Goal: Use online tool/utility: Utilize a website feature to perform a specific function

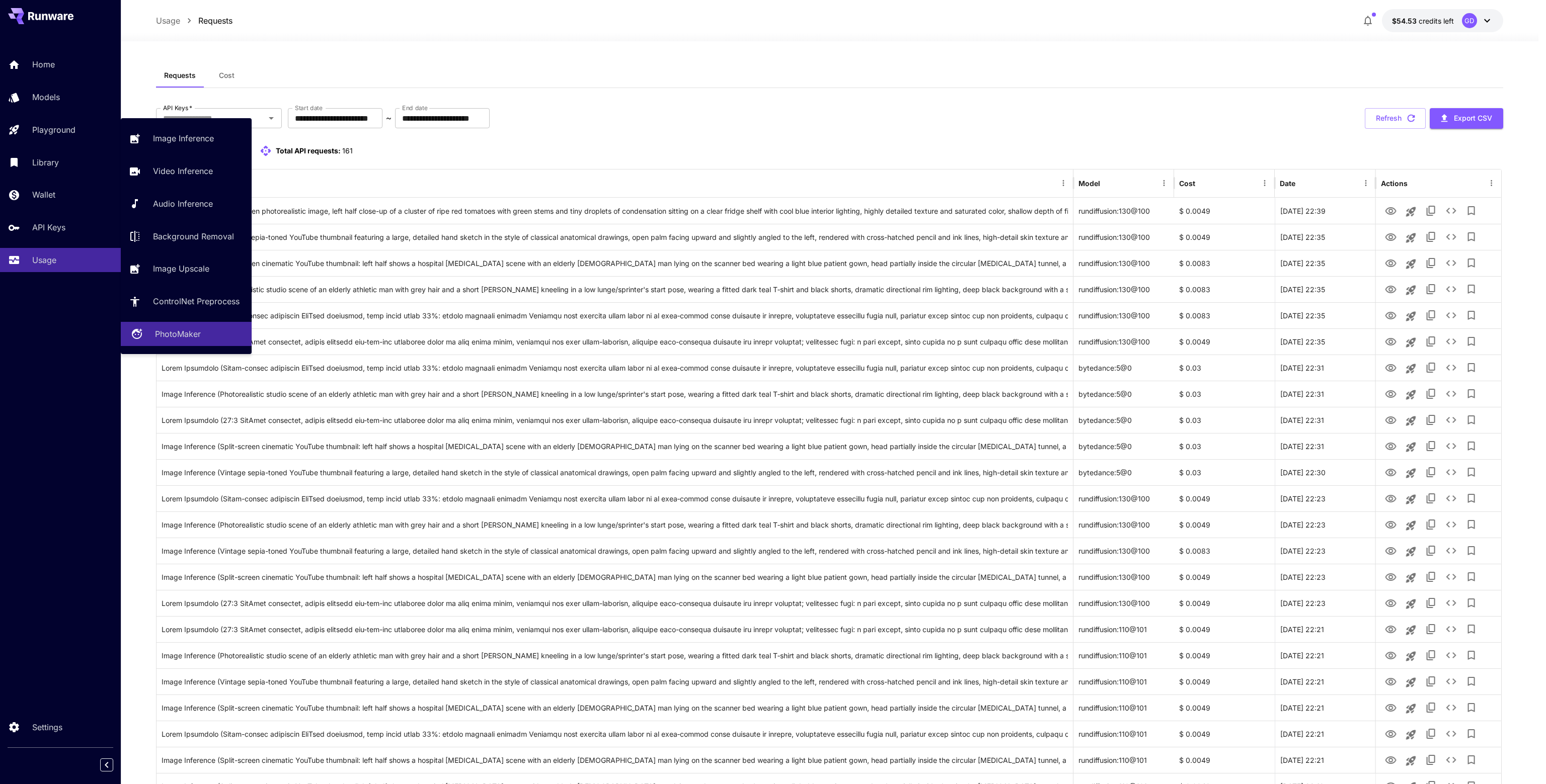
click at [194, 337] on p "PhotoMaker" at bounding box center [178, 334] width 46 height 12
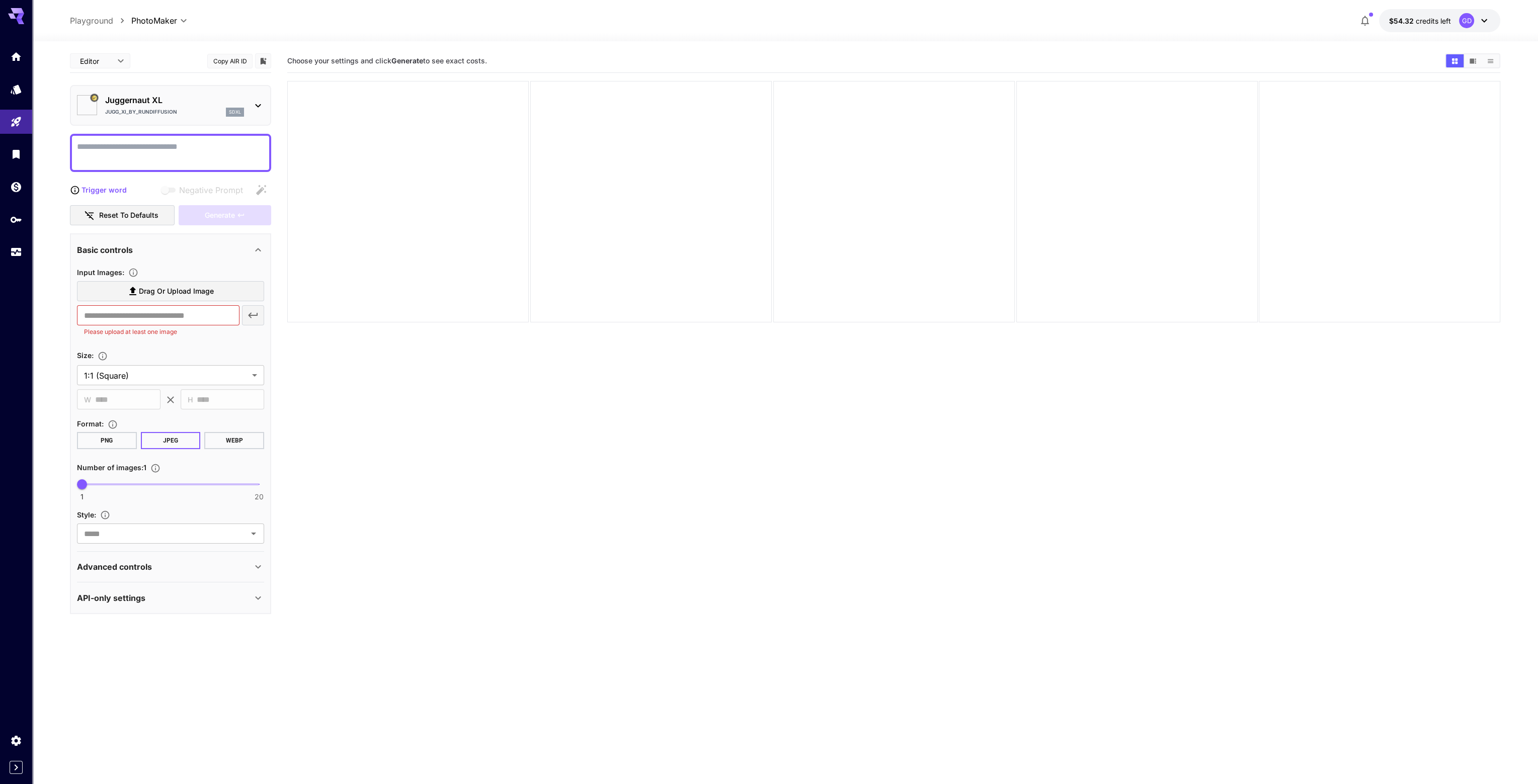
type input "*********"
type input "*******"
click at [153, 146] on textarea "Negative Prompt" at bounding box center [170, 153] width 187 height 24
click at [163, 98] on p "Juggernaut XL" at bounding box center [174, 100] width 139 height 12
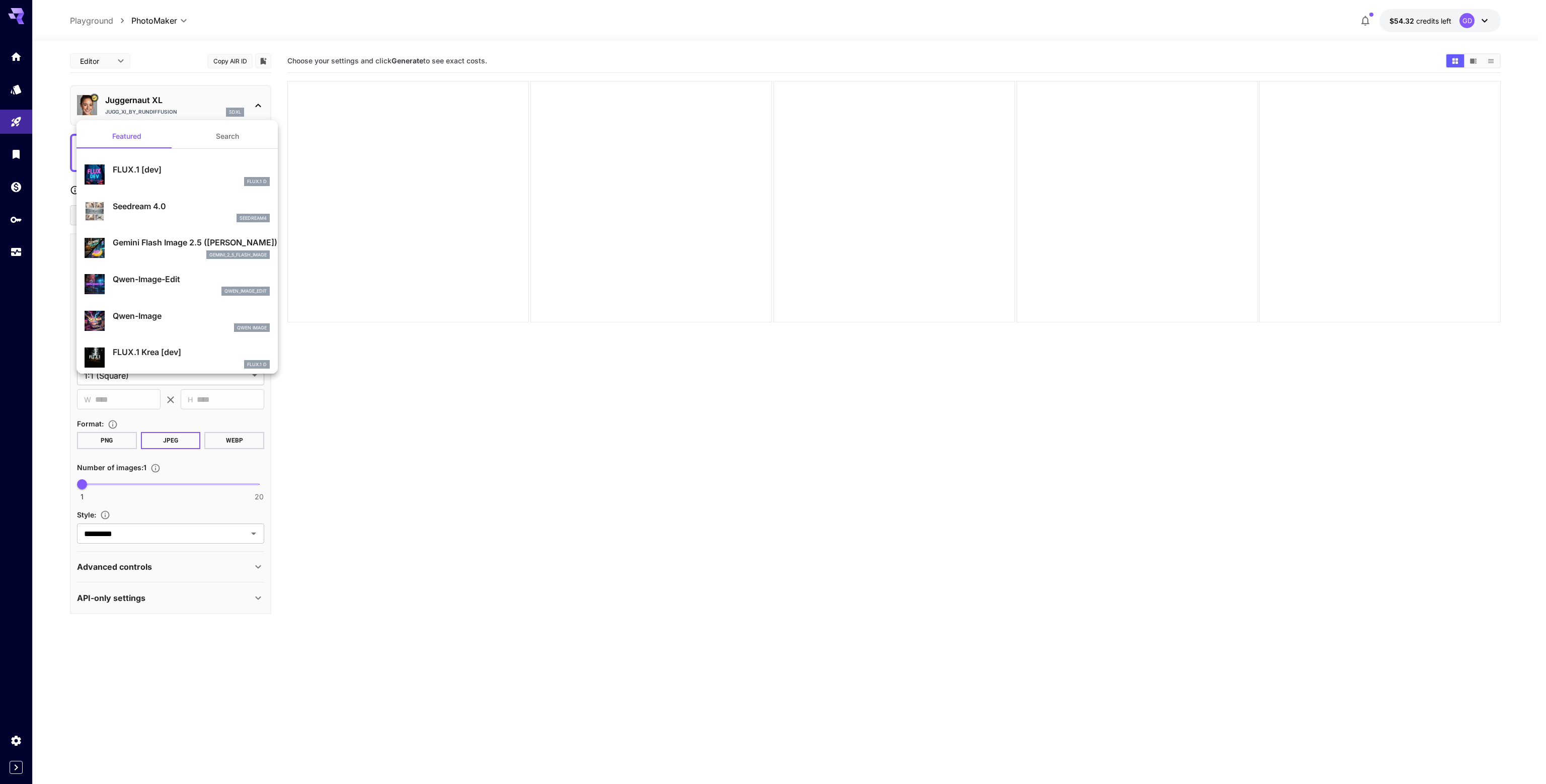
click at [159, 70] on div at bounding box center [773, 392] width 1546 height 784
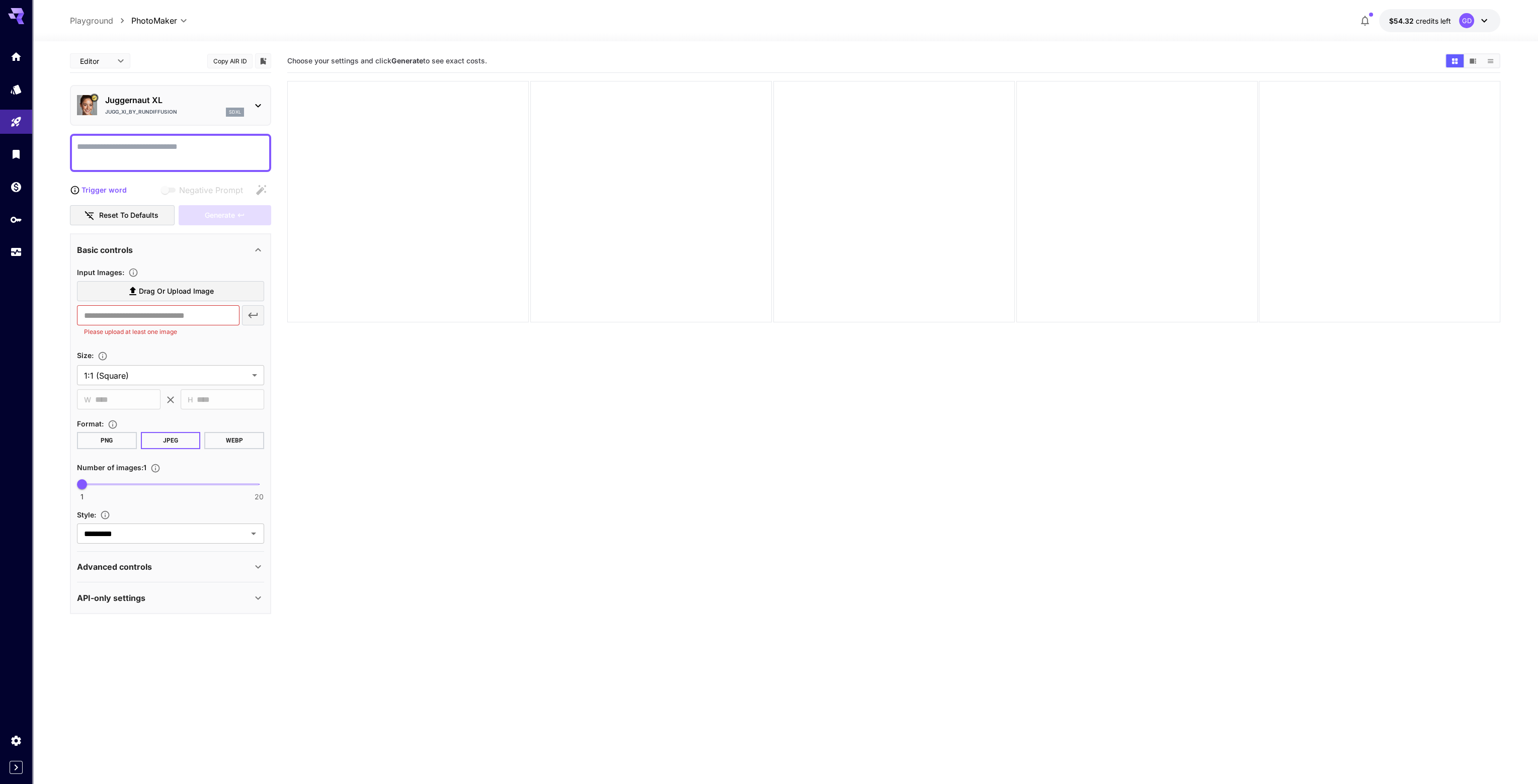
click at [152, 589] on div "API-only settings" at bounding box center [170, 598] width 187 height 24
click at [133, 593] on p "API-only settings" at bounding box center [111, 598] width 68 height 12
click at [134, 587] on div "API-only settings" at bounding box center [170, 598] width 187 height 24
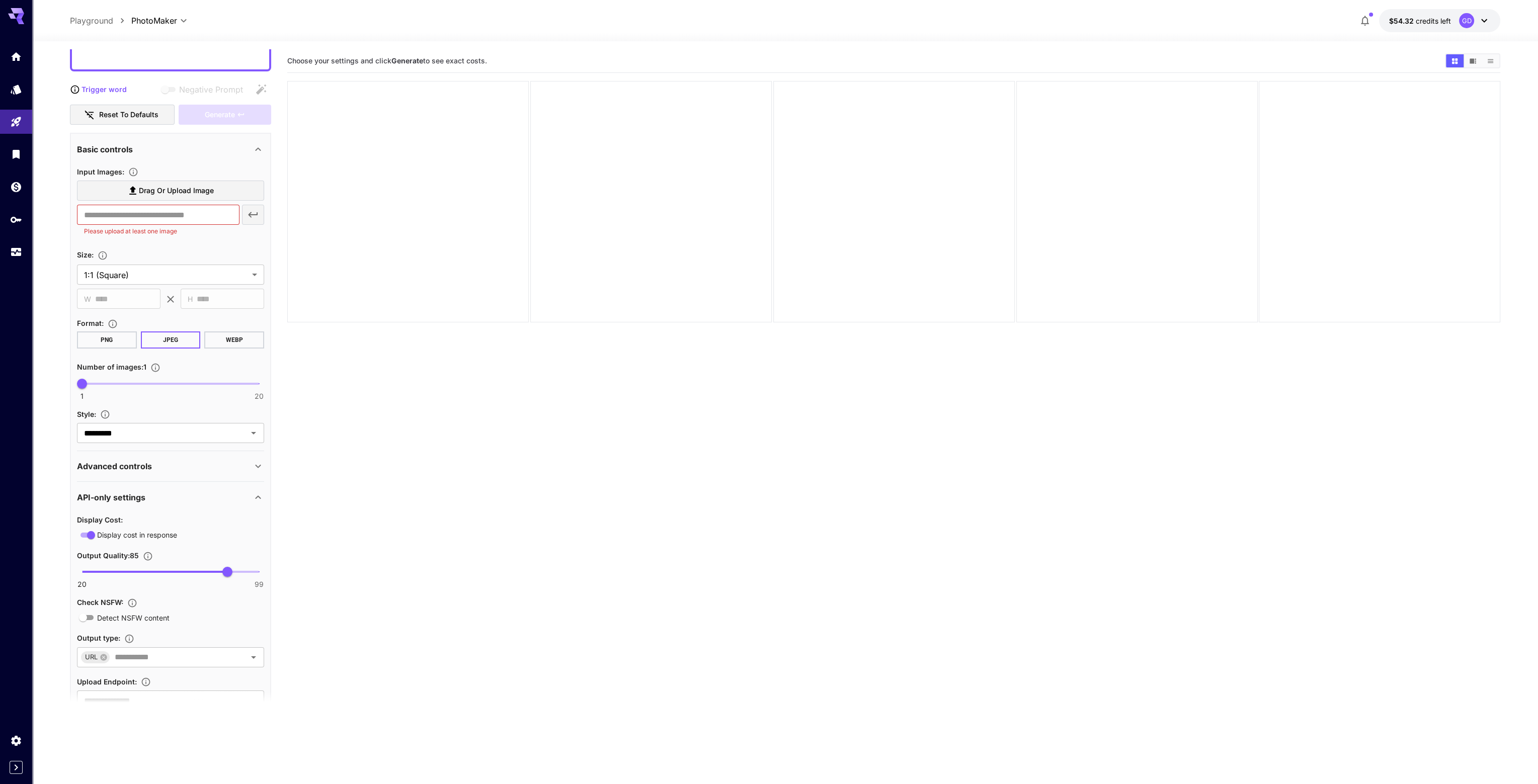
scroll to position [139, 0]
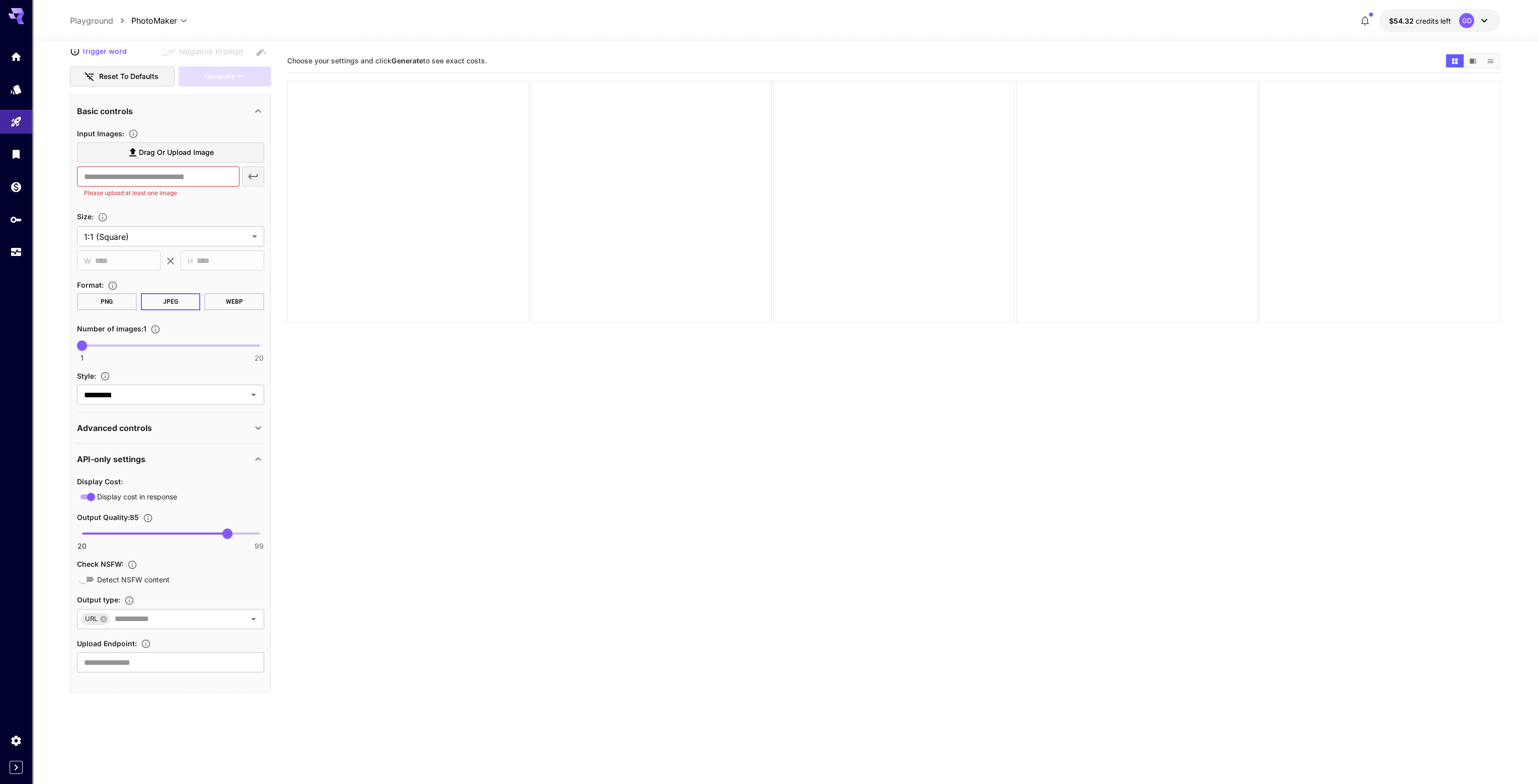
click at [139, 453] on p "API-only settings" at bounding box center [111, 459] width 68 height 12
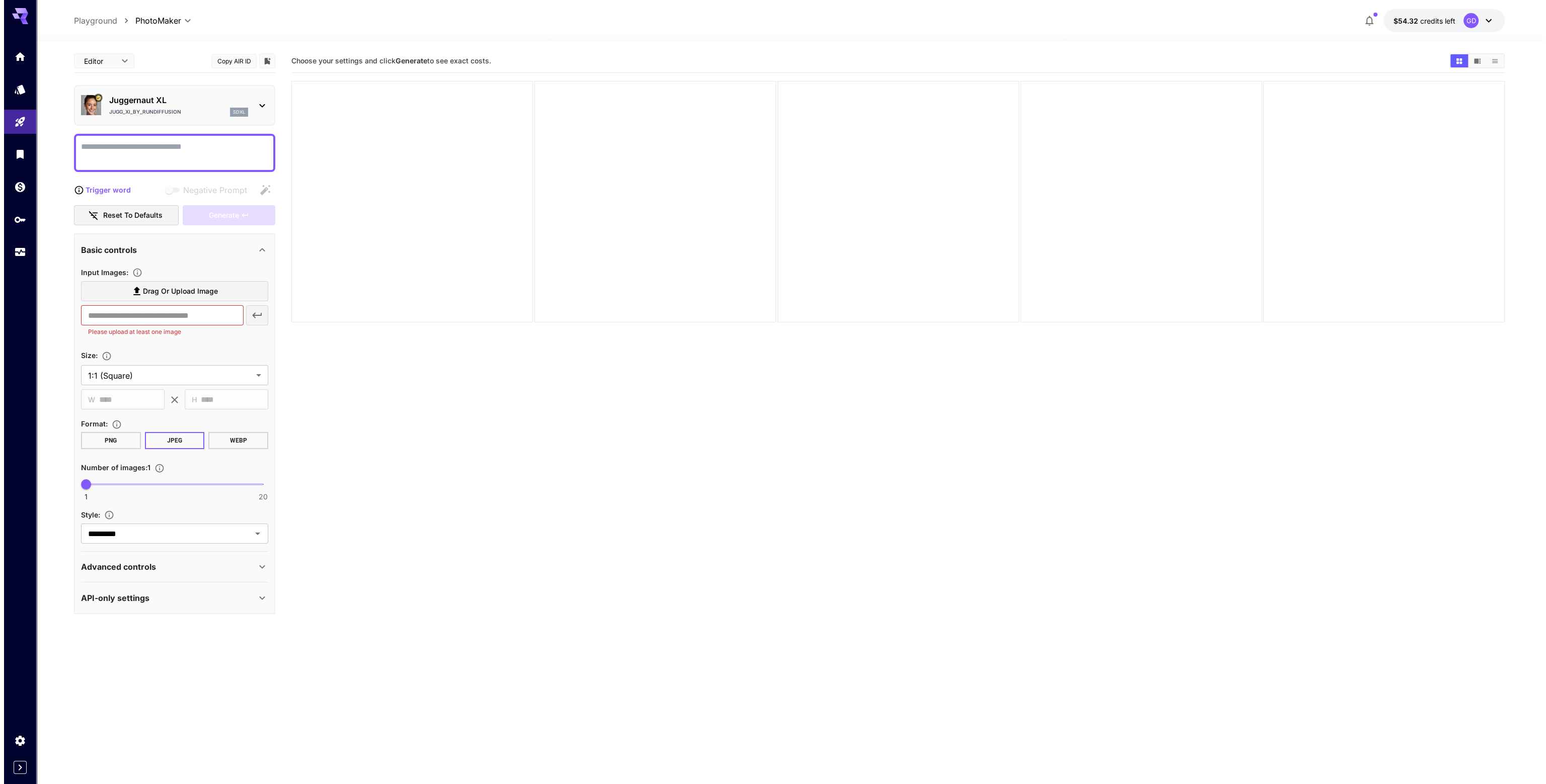
scroll to position [0, 0]
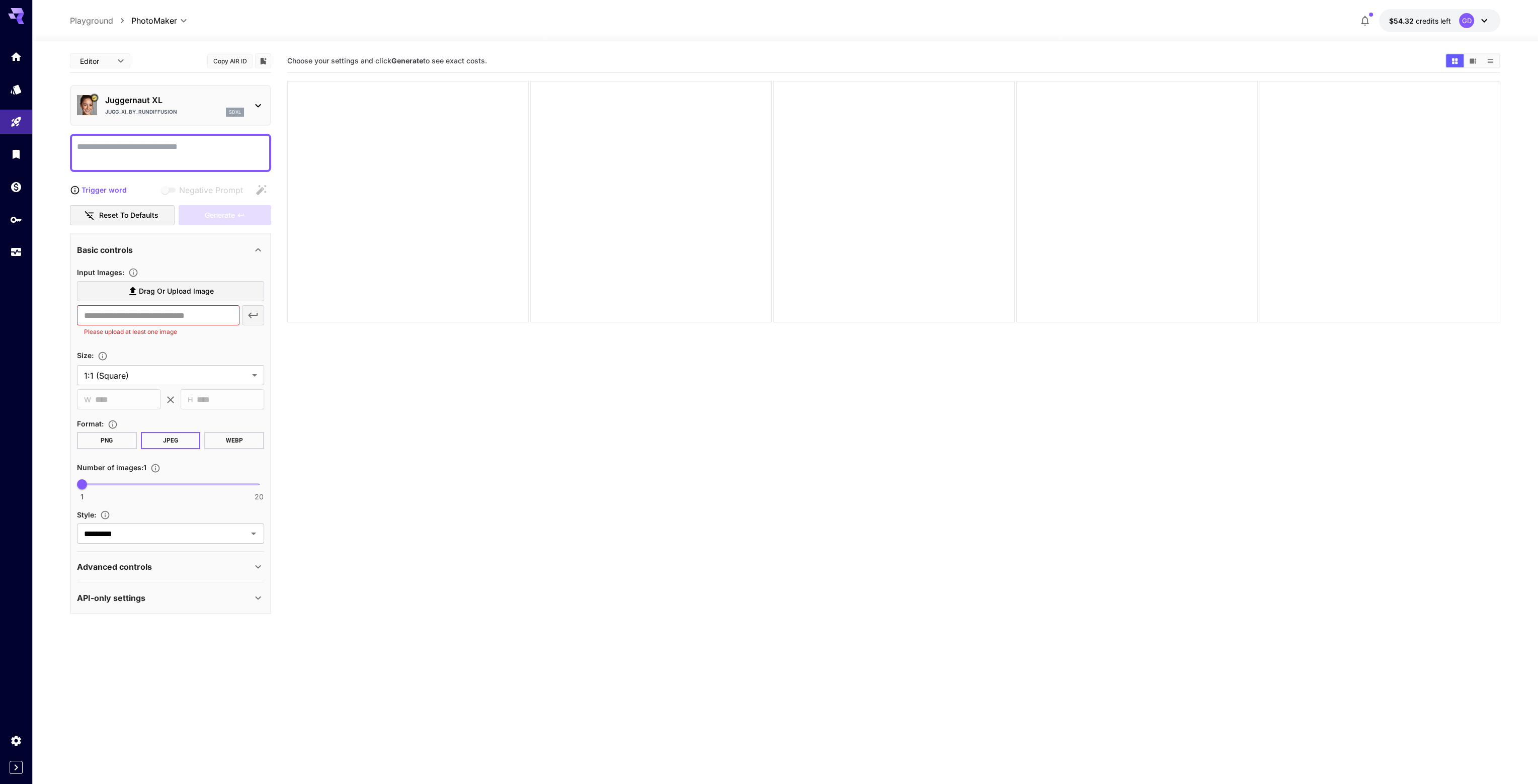
click at [139, 568] on p "Advanced controls" at bounding box center [114, 567] width 75 height 12
click at [142, 562] on p "Advanced controls" at bounding box center [114, 567] width 75 height 12
click at [142, 537] on input "*********" at bounding box center [155, 533] width 151 height 14
click at [180, 509] on div "Style :" at bounding box center [170, 515] width 187 height 12
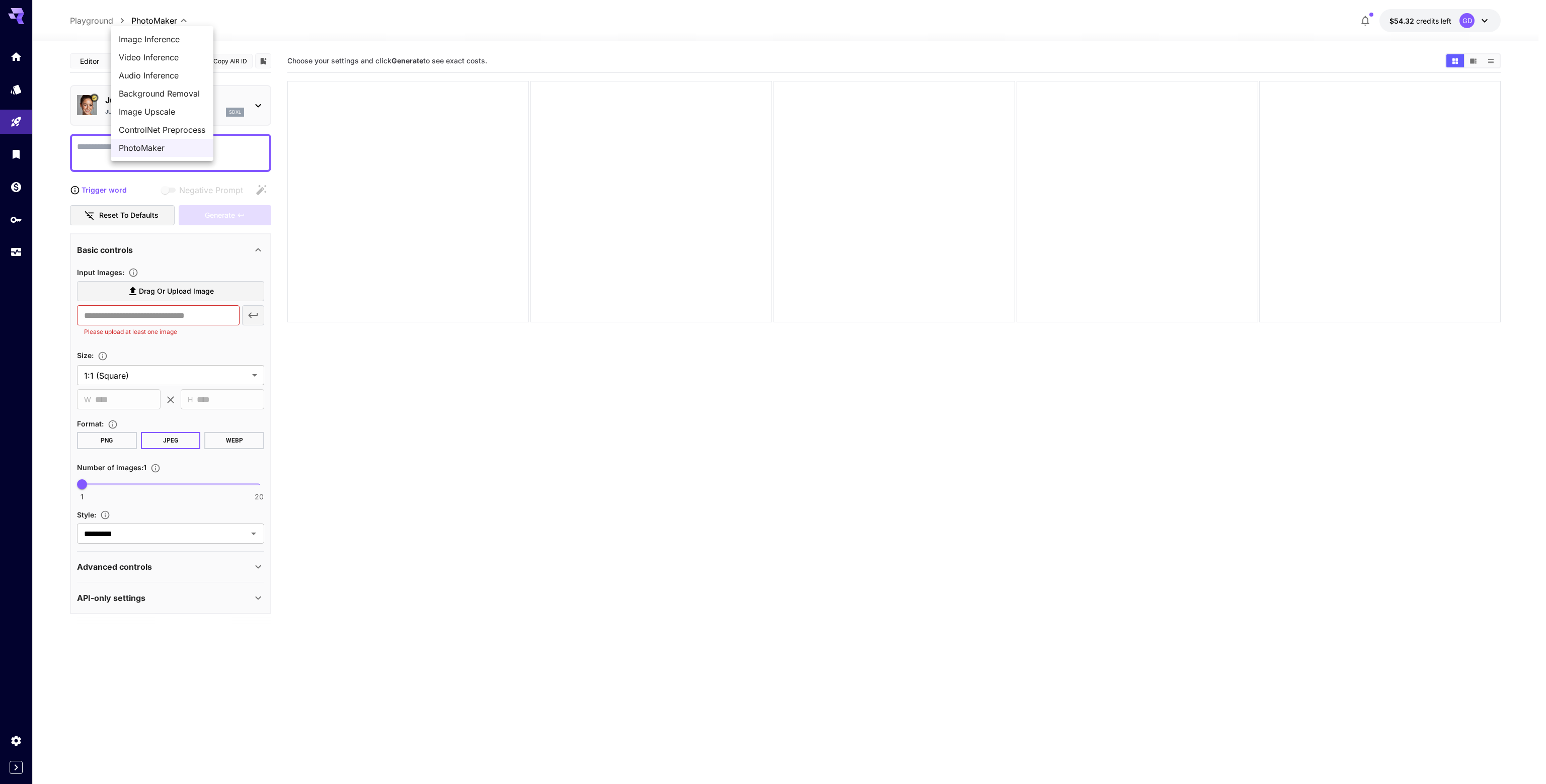
click at [156, 17] on body "**********" at bounding box center [773, 432] width 1546 height 864
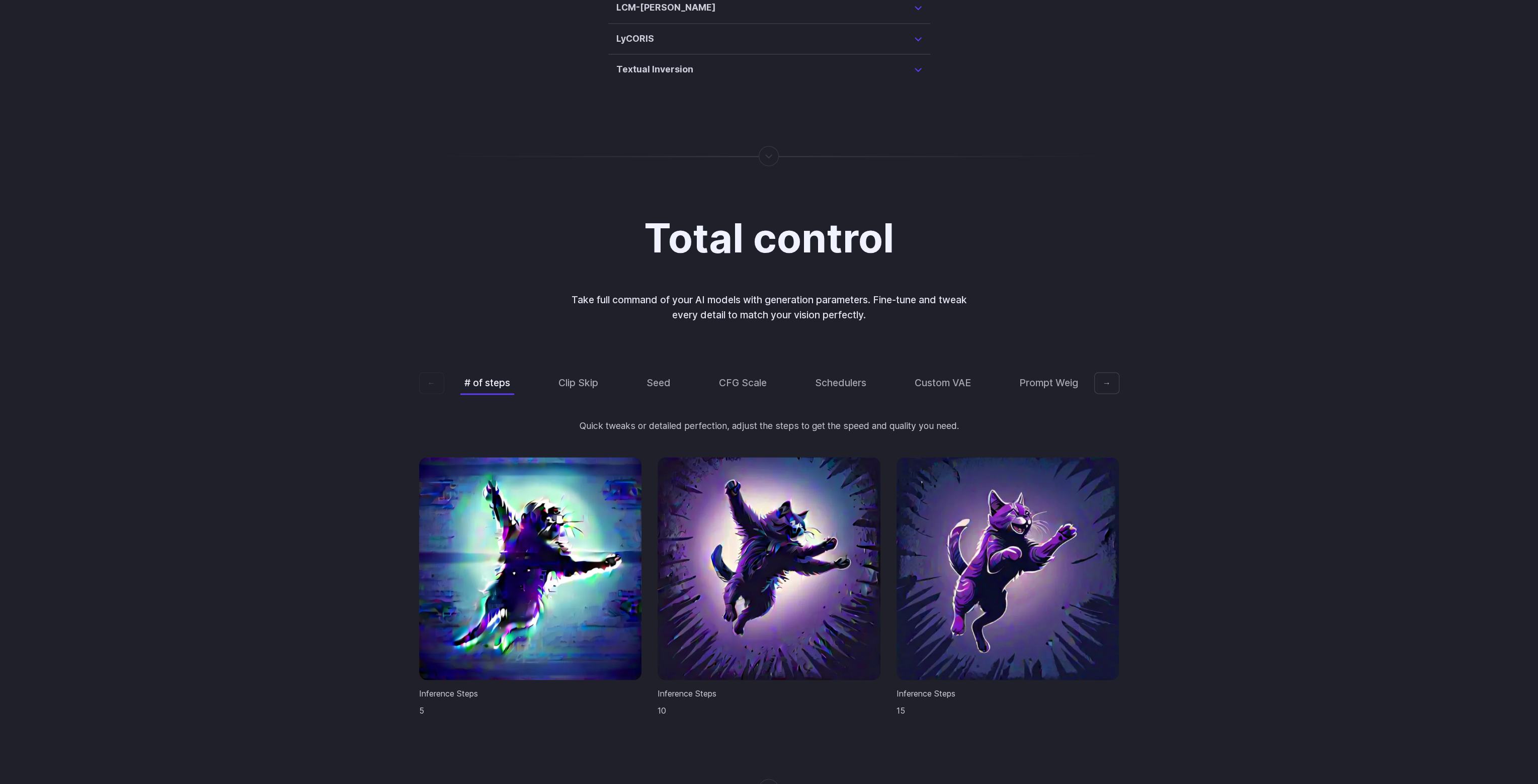
scroll to position [3119, 0]
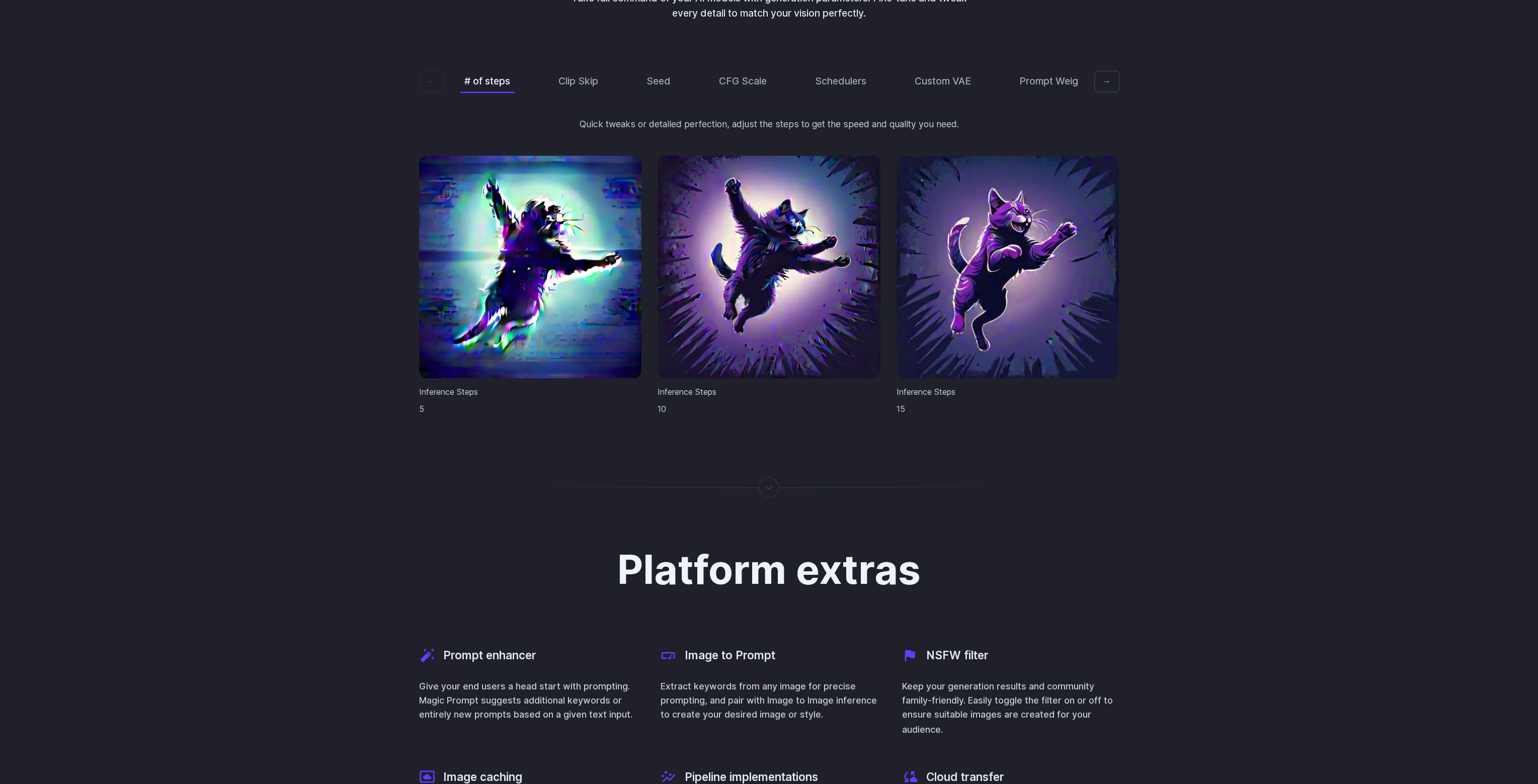
click at [1119, 72] on div "Total control Take full command of your AI models with generation parameters. F…" at bounding box center [769, 164] width 725 height 501
click at [1113, 71] on button "→" at bounding box center [1107, 81] width 25 height 22
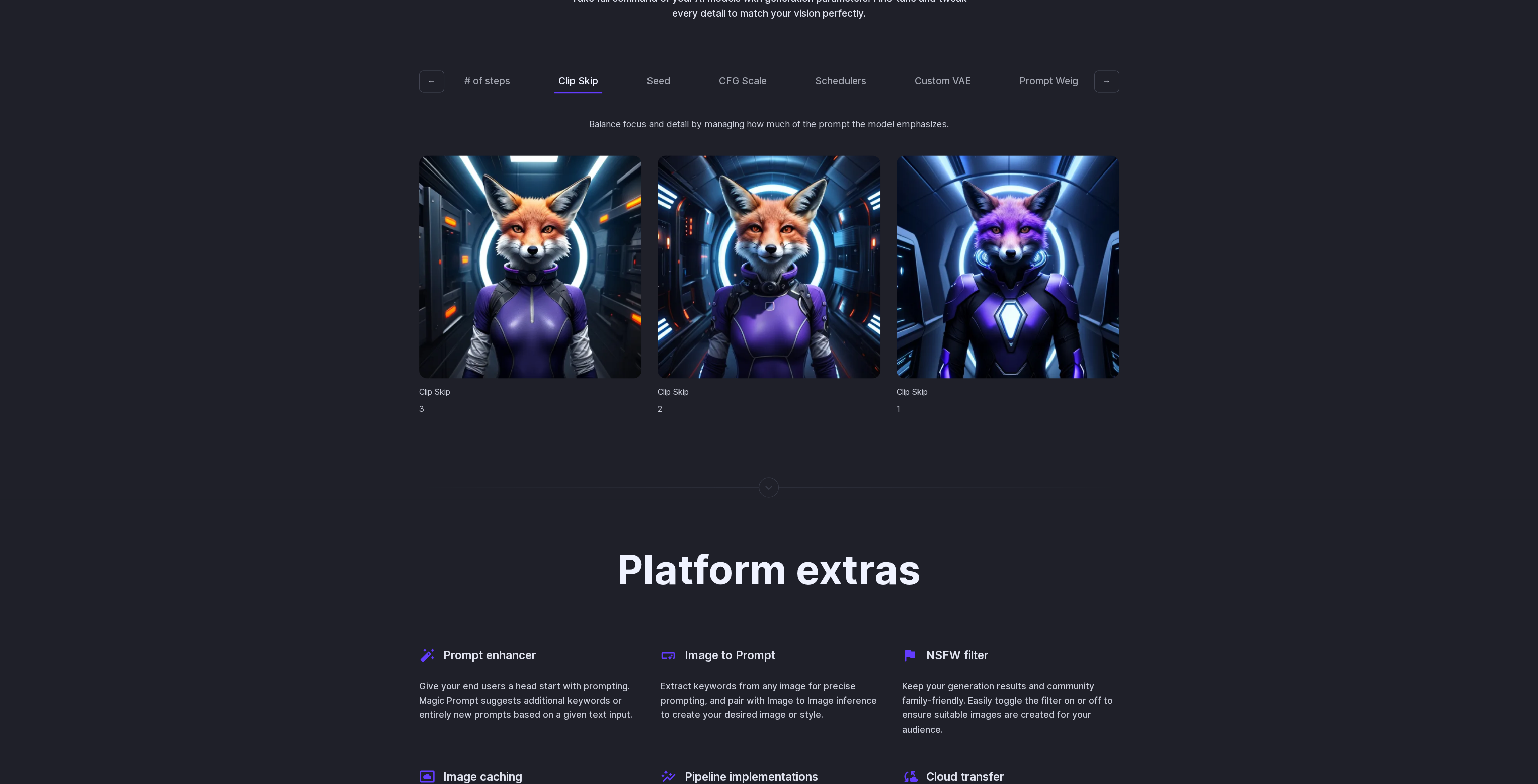
click at [1113, 71] on button "→" at bounding box center [1107, 81] width 25 height 22
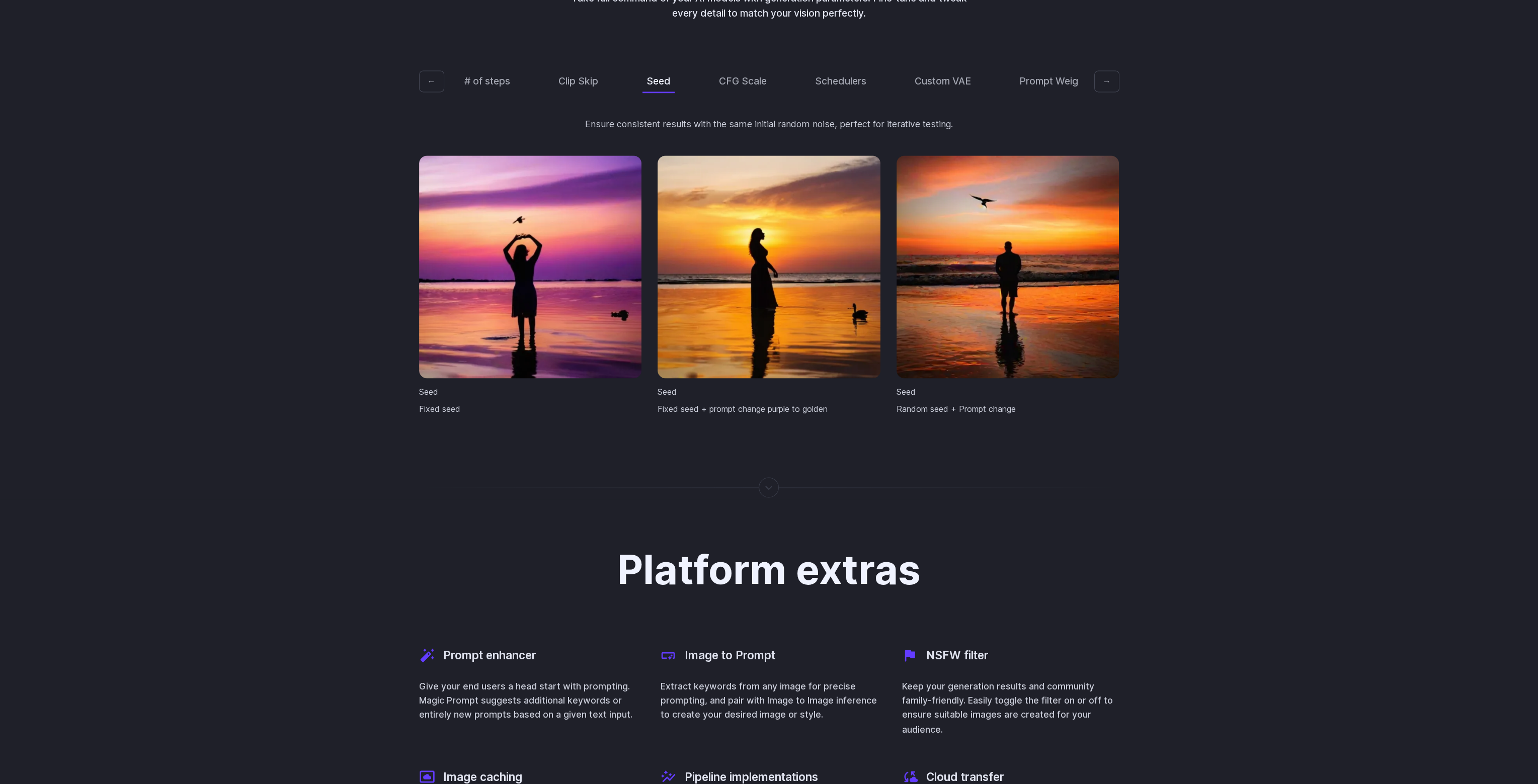
click at [1113, 71] on button "→" at bounding box center [1107, 81] width 25 height 22
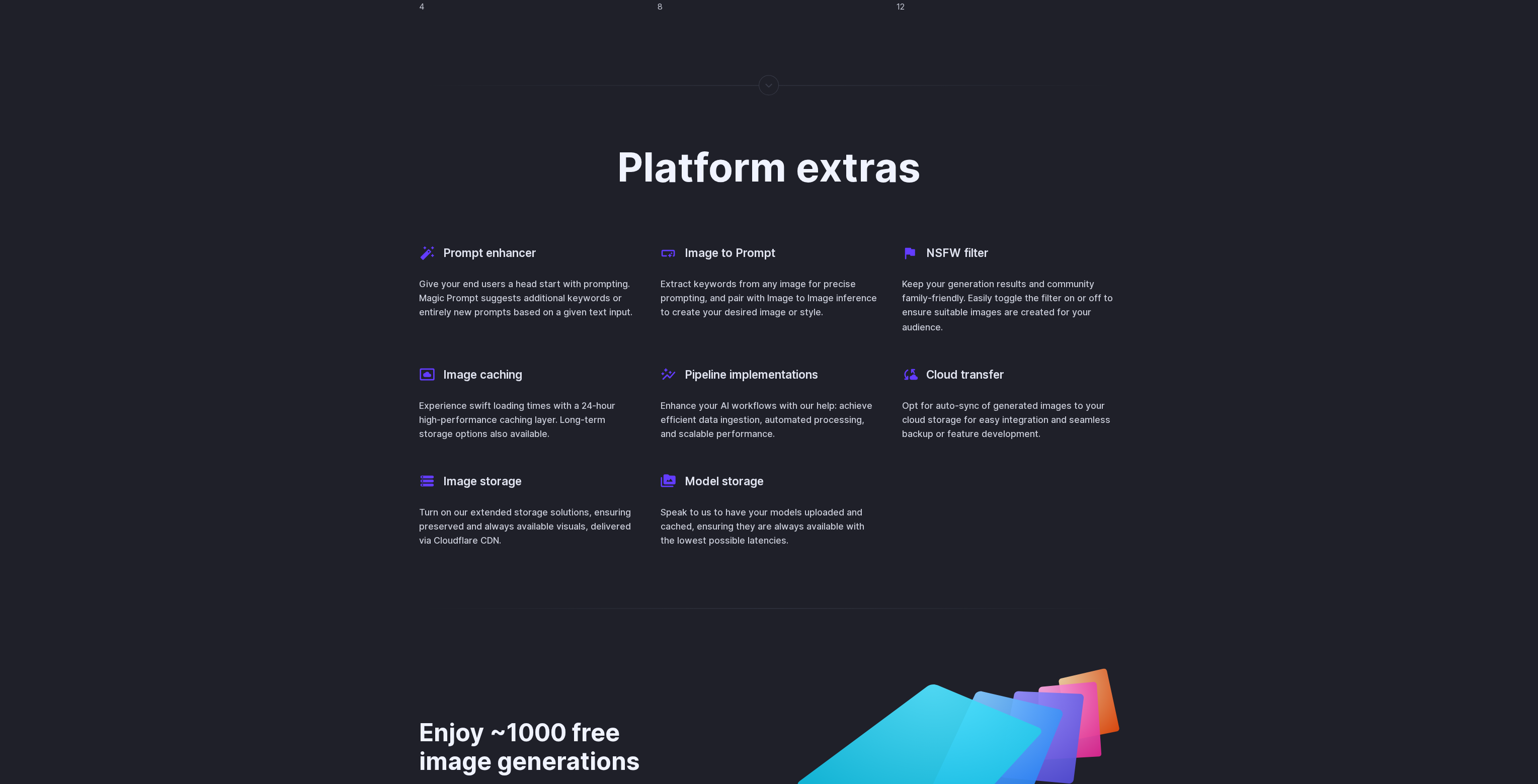
scroll to position [3822, 0]
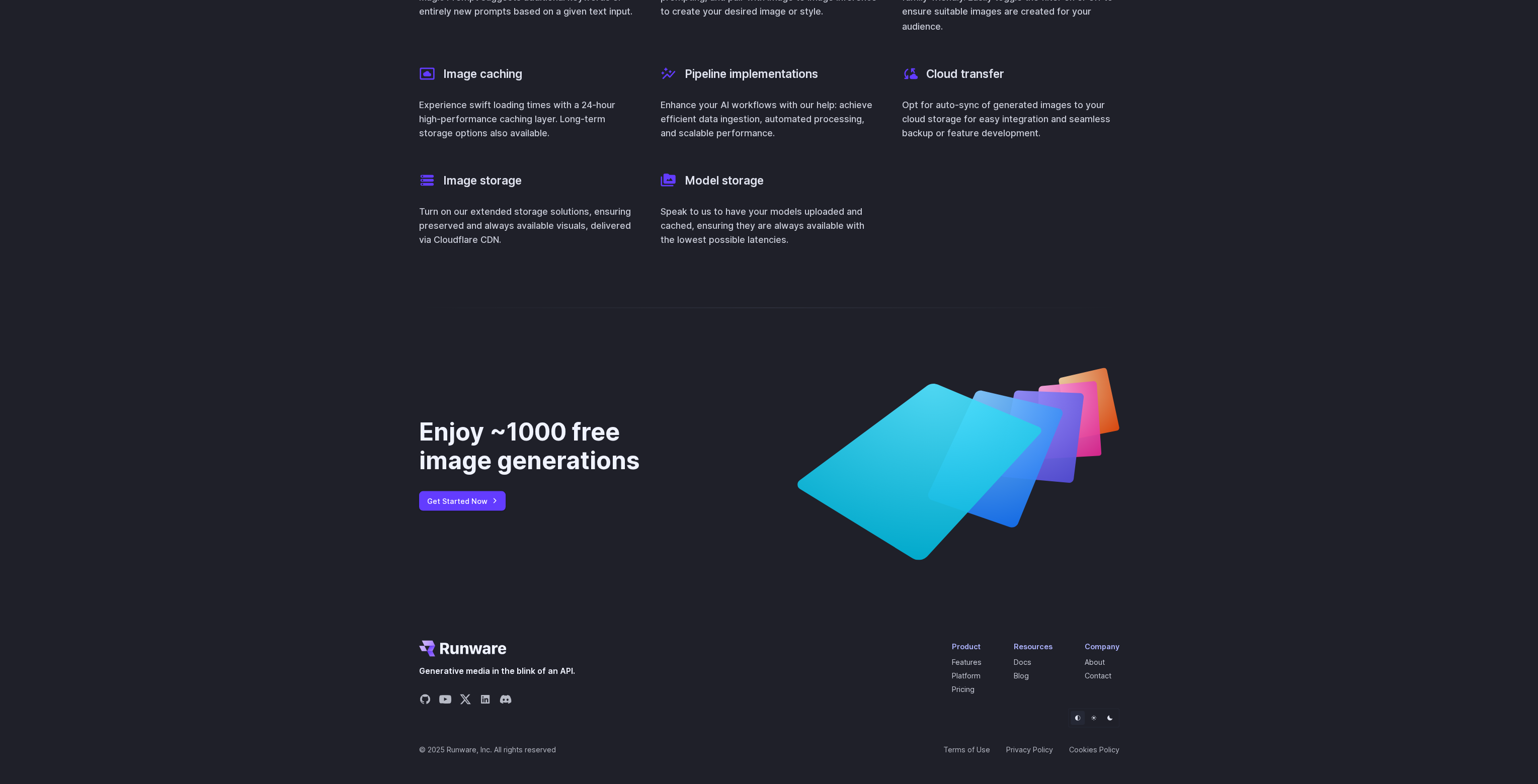
click at [313, 464] on div "Enjoy ~1000 free image generations Get Started Now" at bounding box center [769, 463] width 1538 height 289
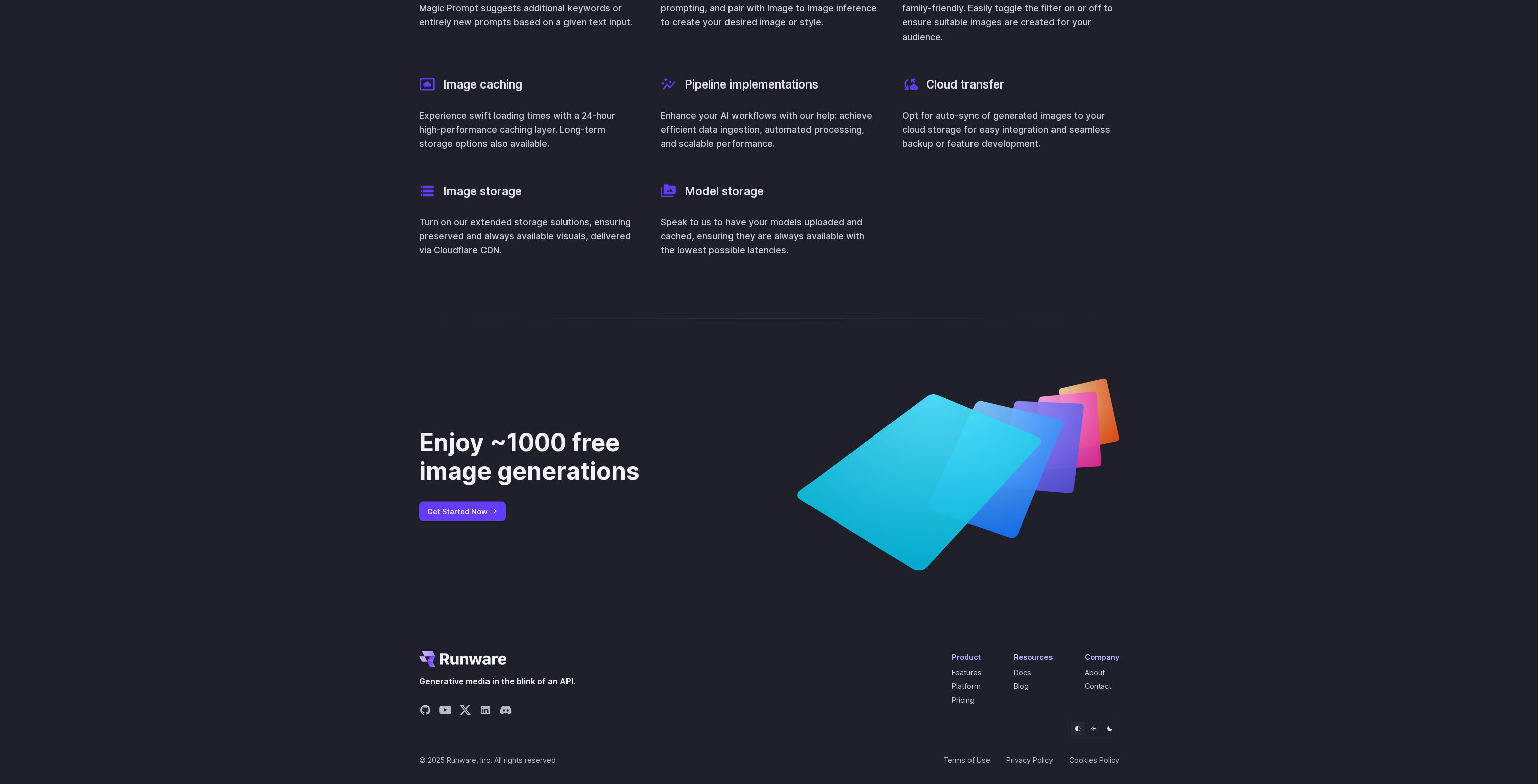
scroll to position [827, 0]
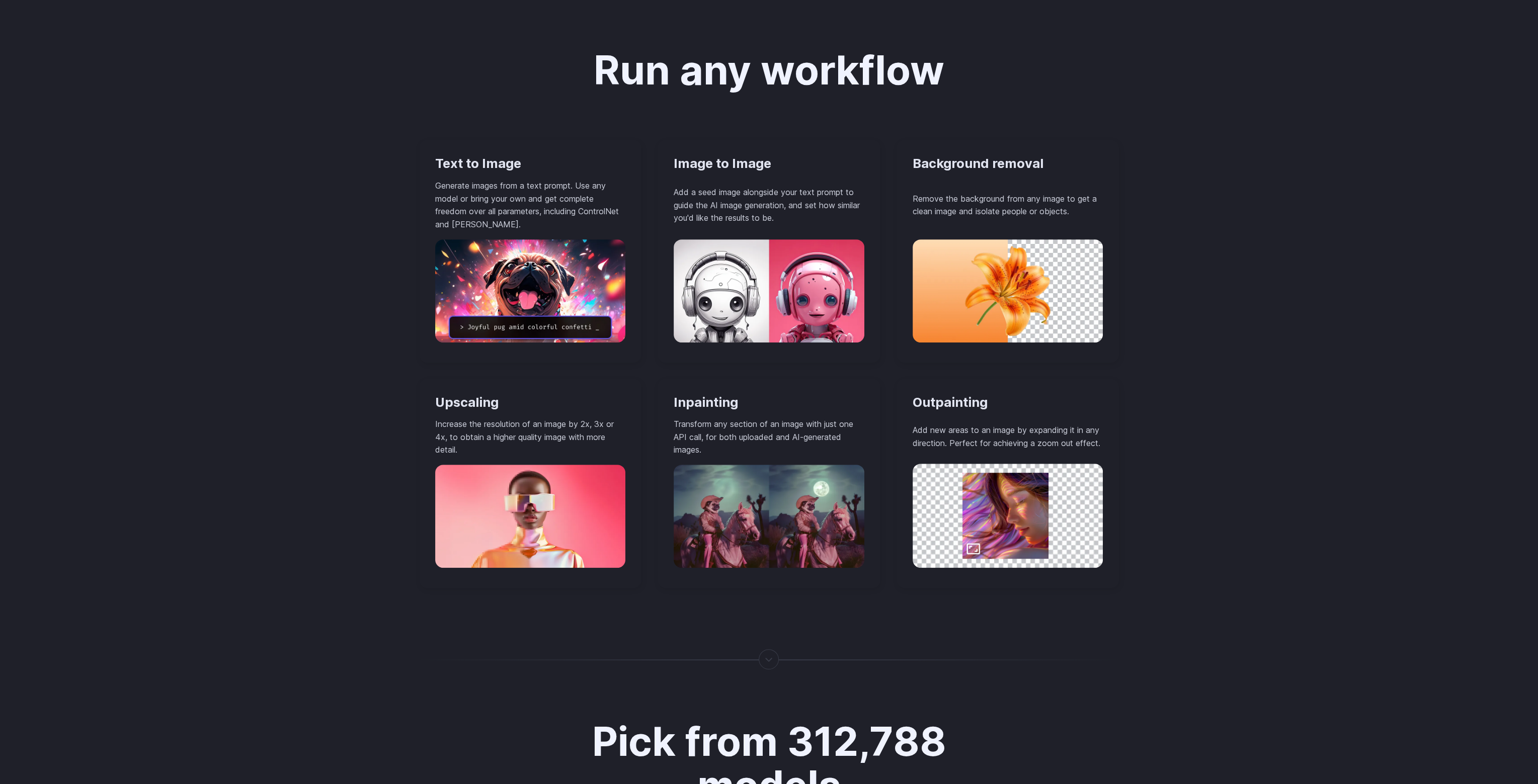
click at [288, 345] on div "Run any workflow Text to Image Generate images from a text prompt. Use any mode…" at bounding box center [769, 318] width 1538 height 636
